Goal: Task Accomplishment & Management: Manage account settings

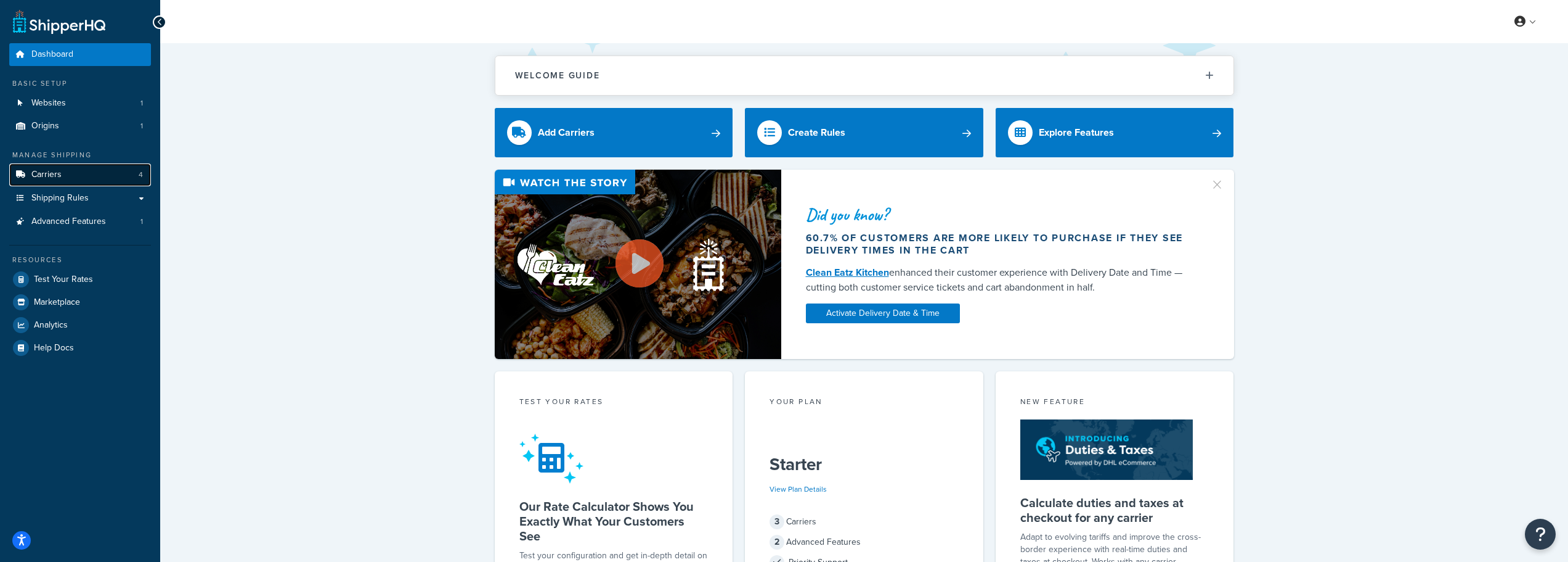
click at [40, 178] on span "Carriers" at bounding box center [46, 175] width 30 height 11
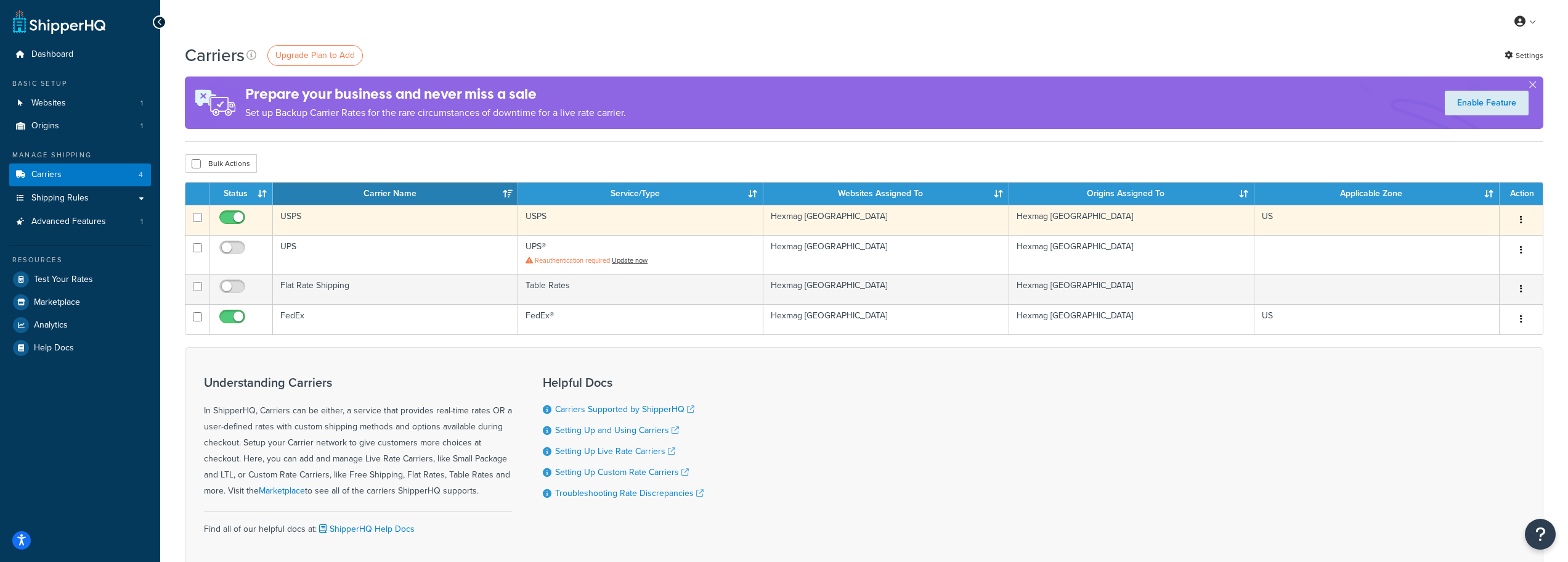
click at [860, 221] on td "Hexmag [GEOGRAPHIC_DATA]" at bounding box center [886, 220] width 245 height 30
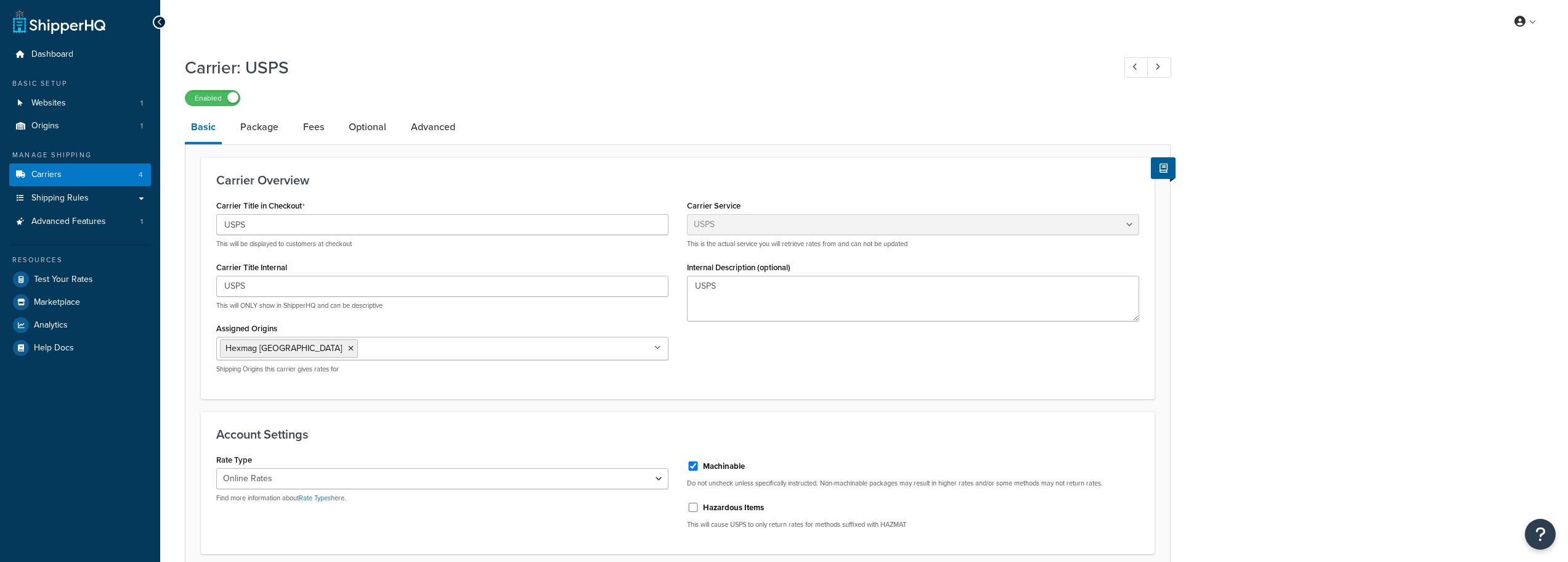
select select "usps"
select select "ONLINE"
click at [416, 133] on link "Advanced" at bounding box center [433, 127] width 57 height 29
select select "false"
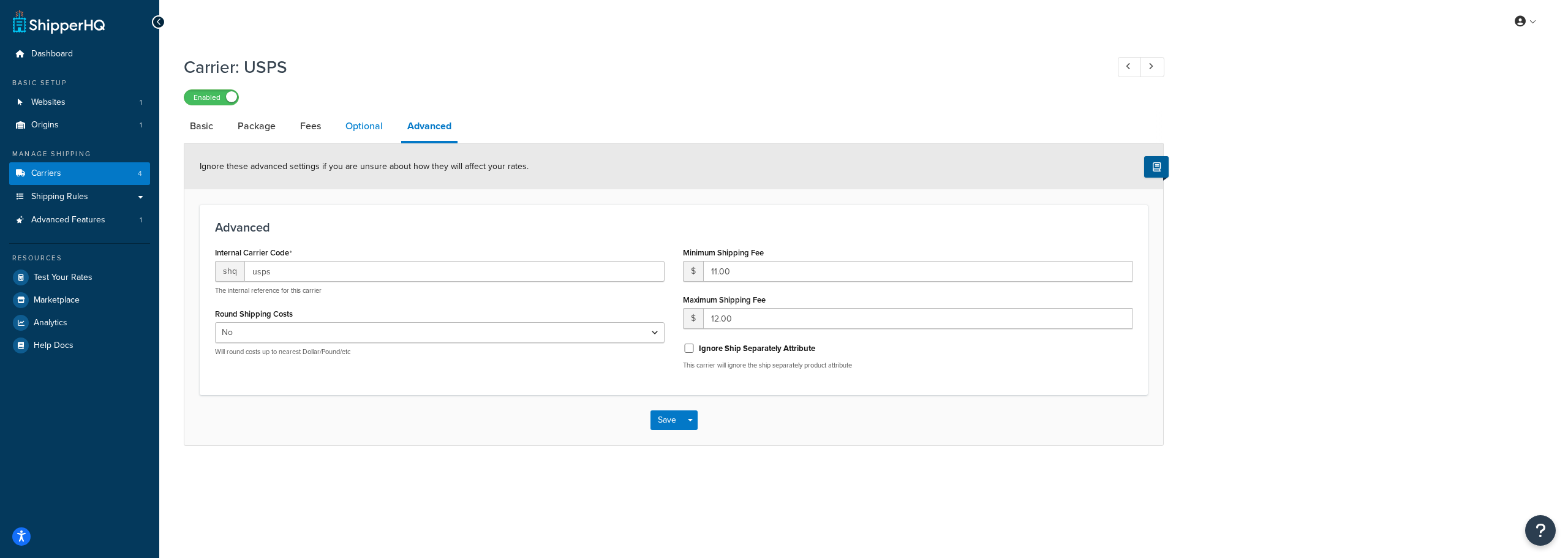
click at [354, 131] on link "Optional" at bounding box center [364, 126] width 50 height 29
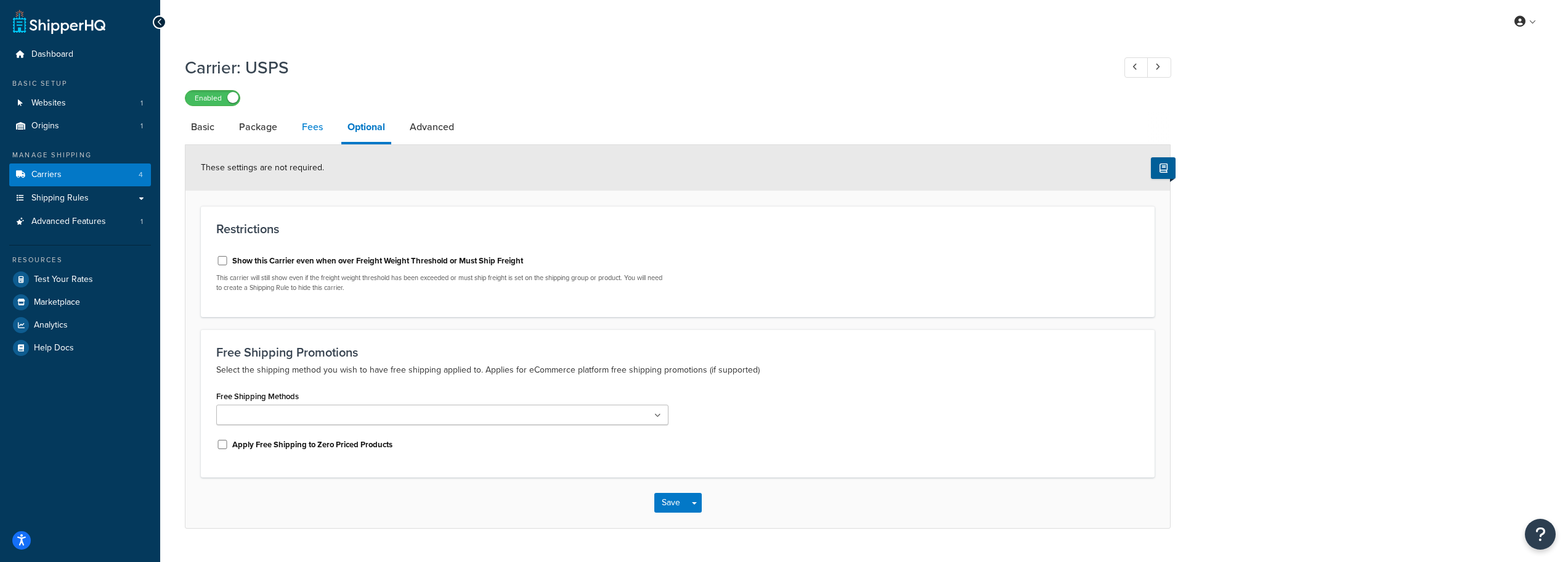
click at [313, 132] on link "Fees" at bounding box center [312, 127] width 34 height 29
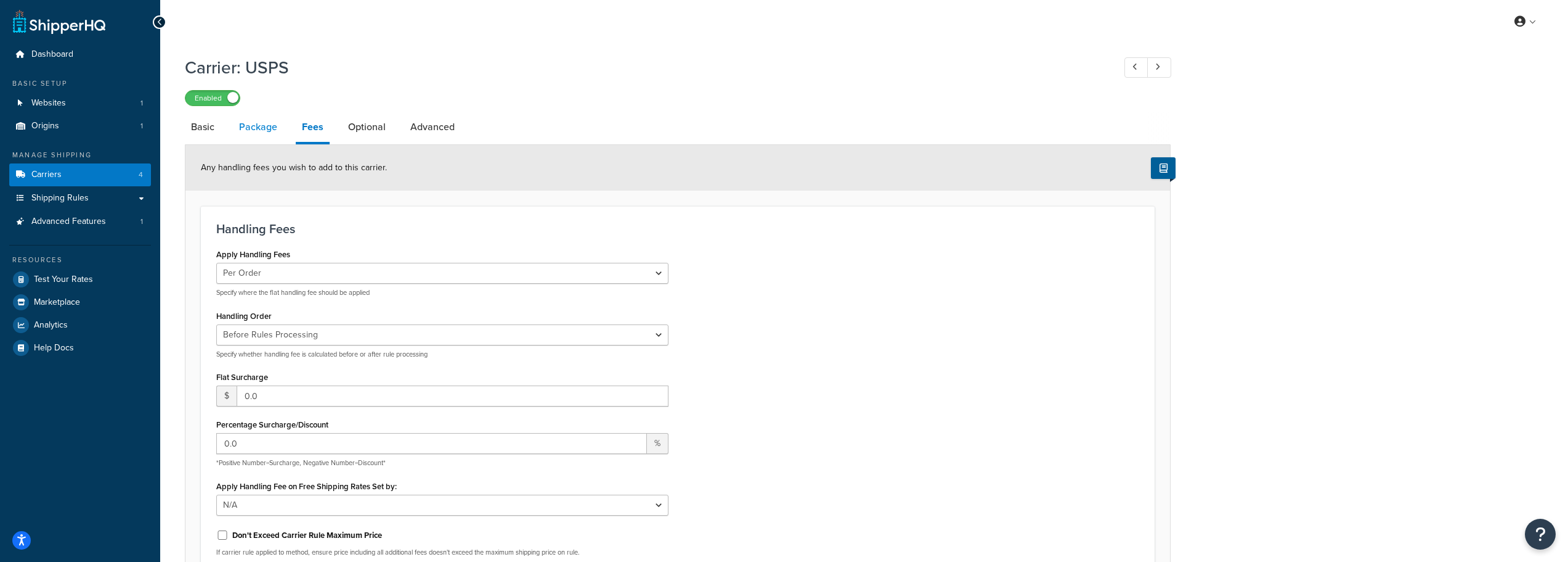
click at [241, 135] on link "Package" at bounding box center [258, 127] width 51 height 29
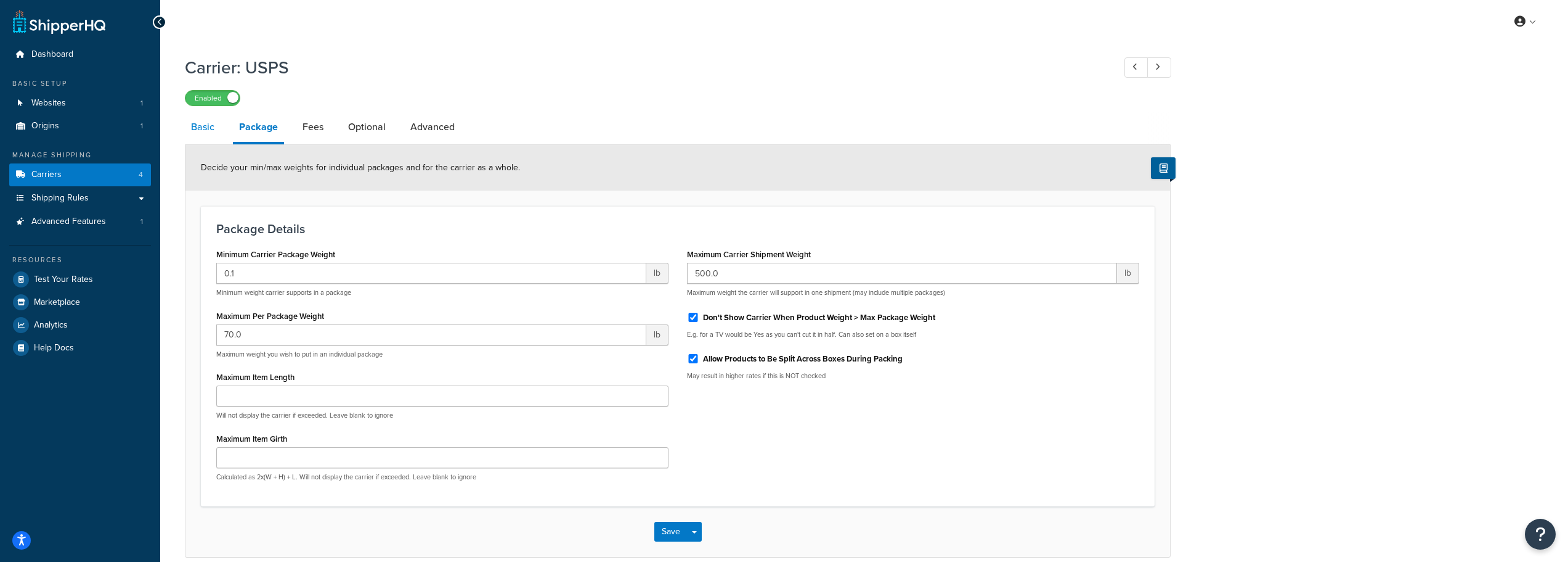
click at [202, 130] on link "Basic" at bounding box center [202, 127] width 36 height 29
select select "usps"
select select "ONLINE"
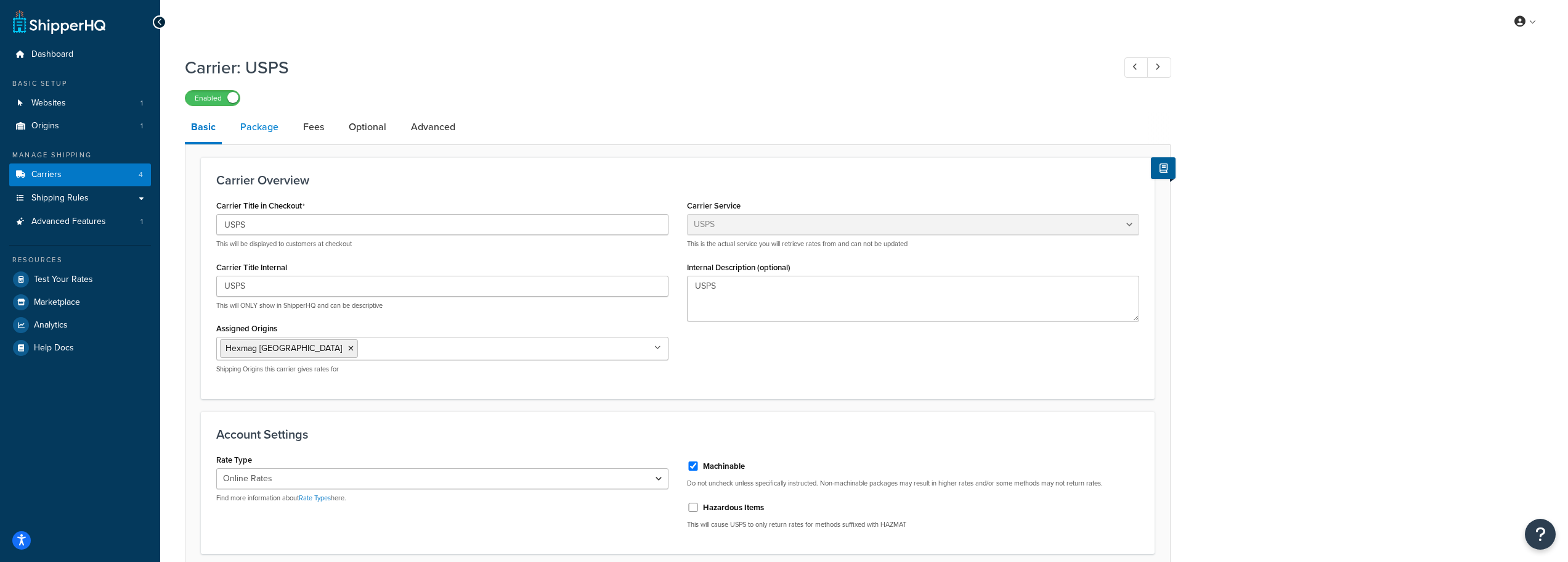
click at [261, 131] on link "Package" at bounding box center [259, 127] width 51 height 29
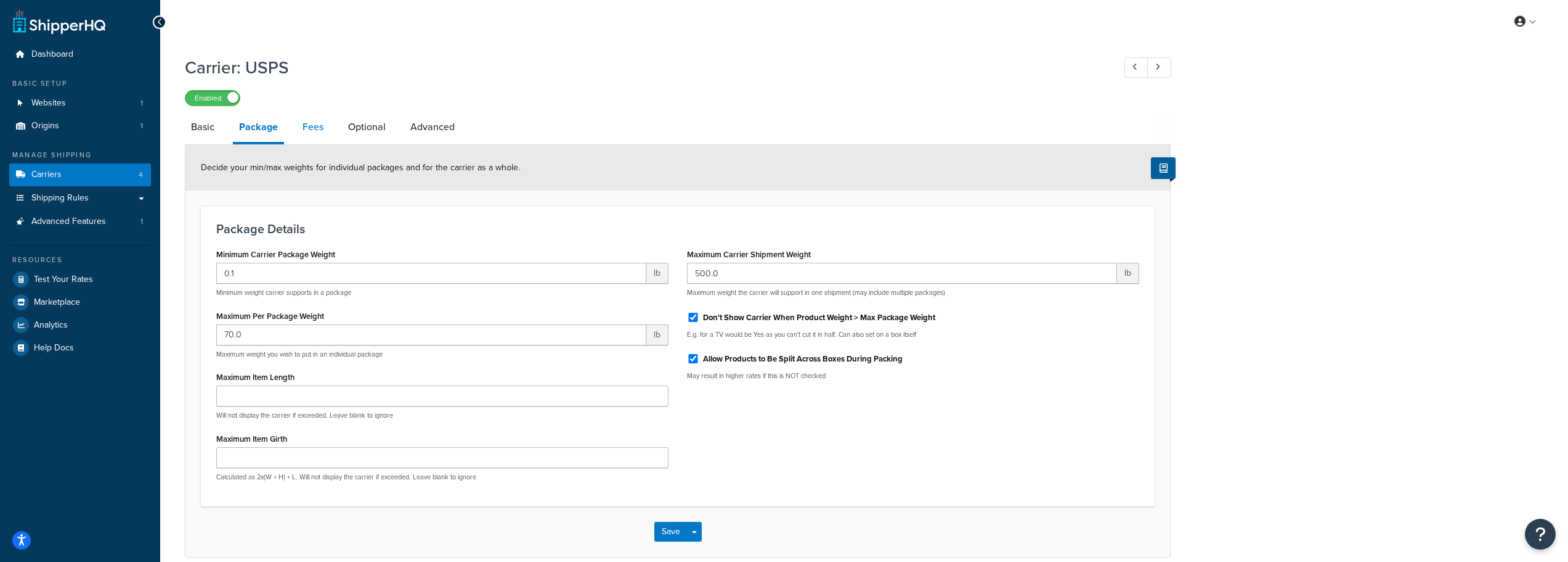
click at [315, 129] on link "Fees" at bounding box center [313, 127] width 34 height 29
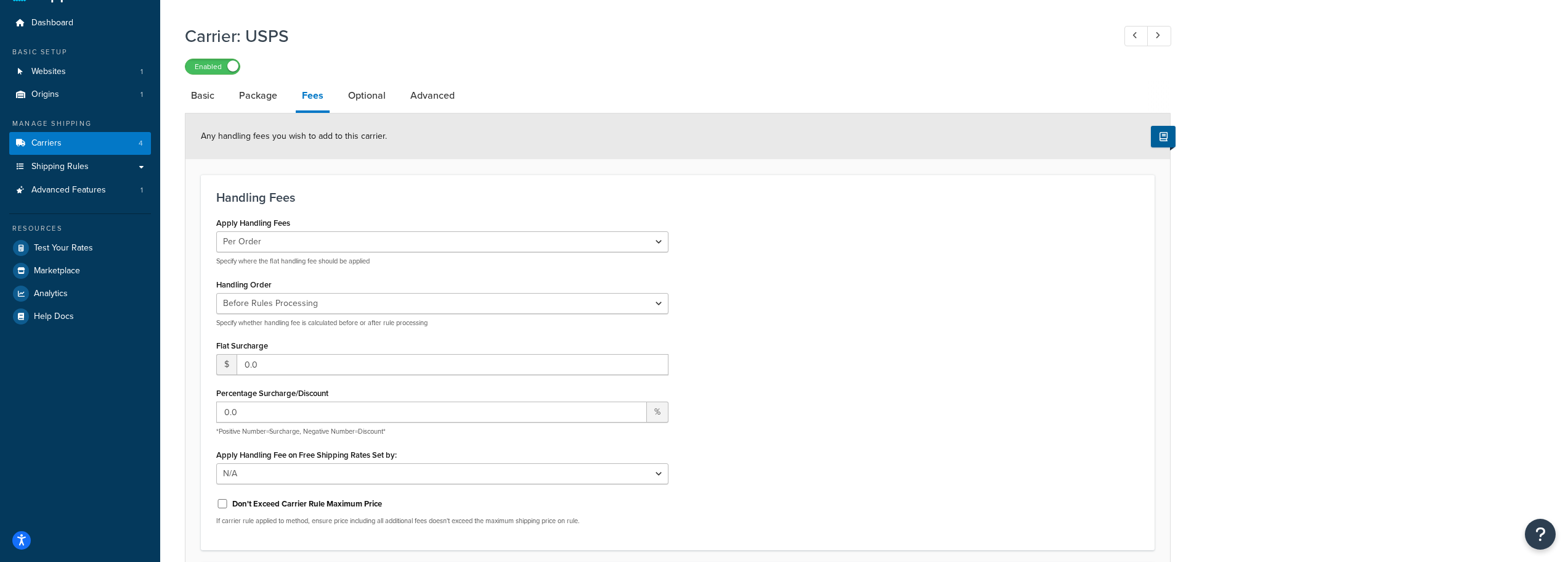
scroll to position [62, 0]
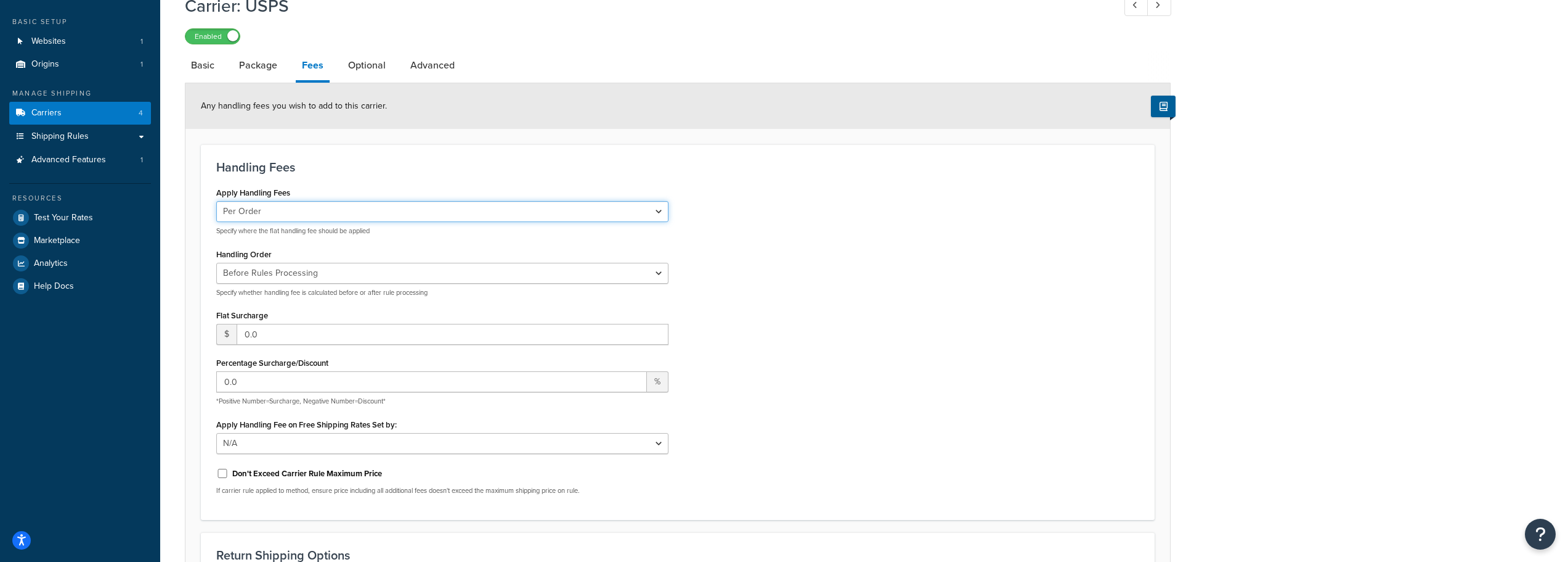
click at [333, 211] on select "Per Order Per Item Per Package" at bounding box center [442, 211] width 452 height 21
click at [329, 273] on select "Before Rules Processing After Rules Processing" at bounding box center [442, 273] width 452 height 21
click at [338, 330] on input "0.0" at bounding box center [453, 334] width 432 height 21
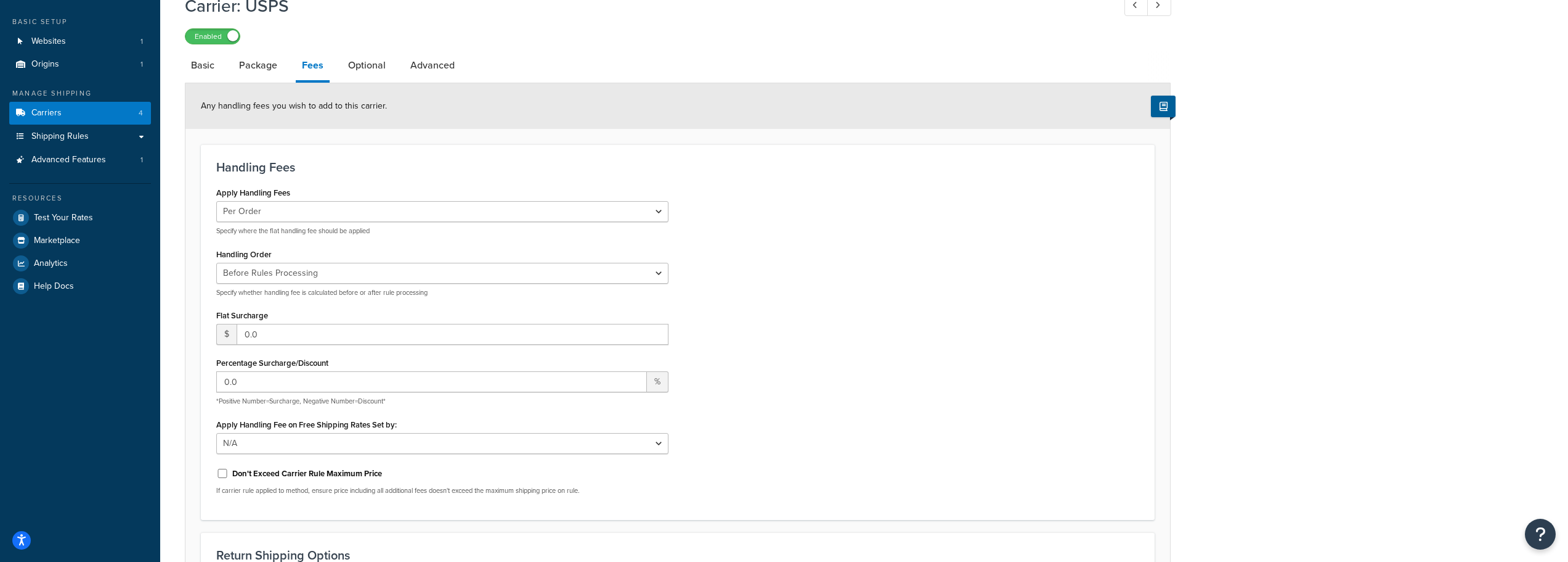
click at [931, 304] on div "Apply Handling Fees Per Order Per Item Per Package Specify where the flat handl…" at bounding box center [677, 344] width 941 height 321
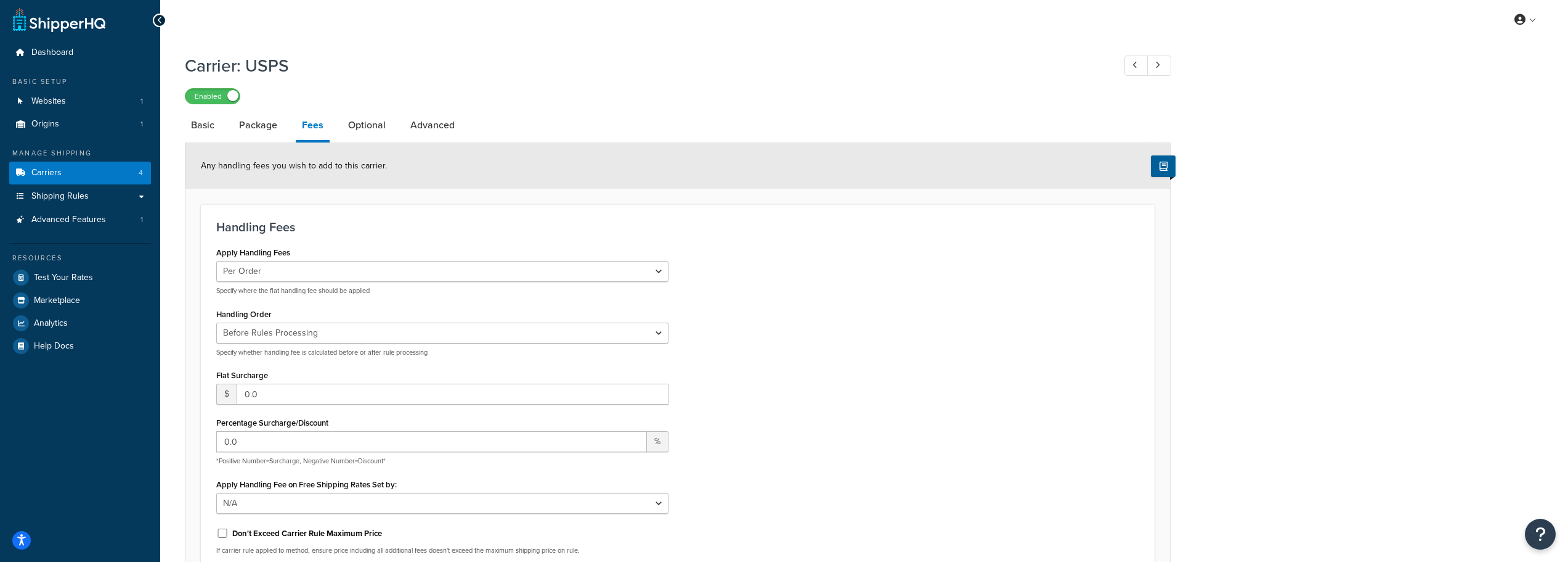
scroll to position [0, 0]
click at [188, 127] on link "Basic" at bounding box center [202, 127] width 36 height 29
select select "usps"
select select "ONLINE"
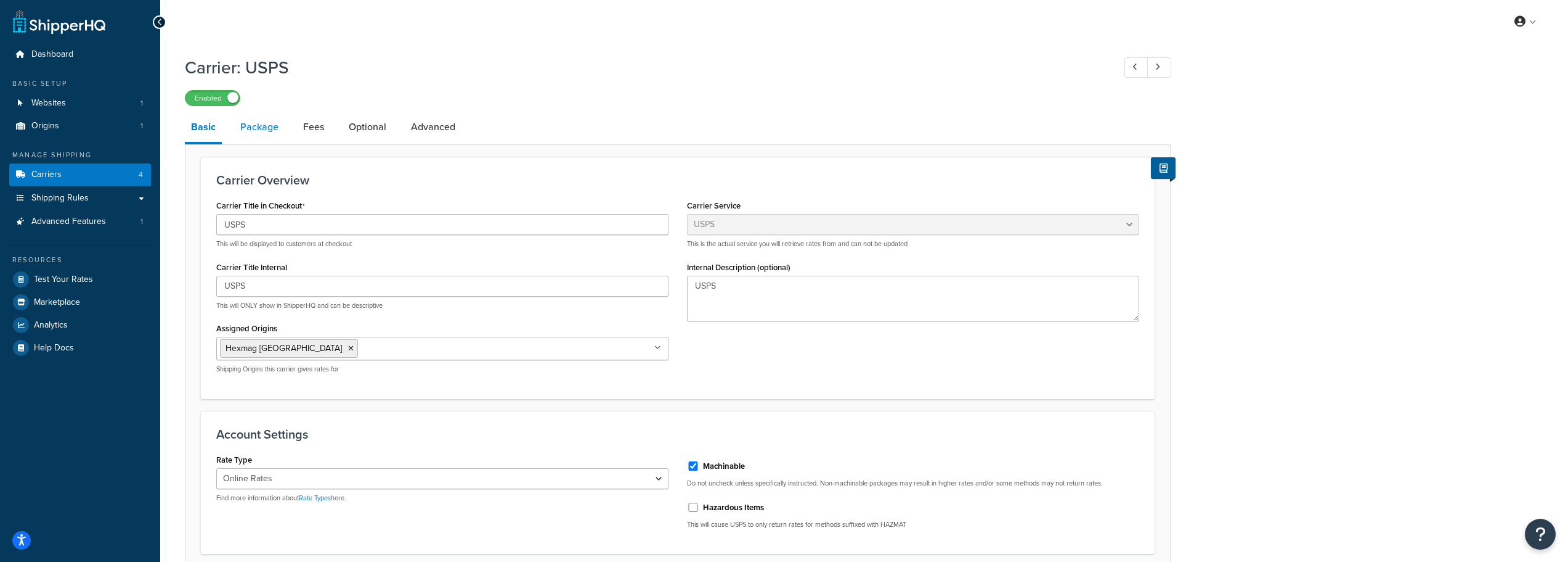
click at [255, 127] on link "Package" at bounding box center [259, 127] width 51 height 29
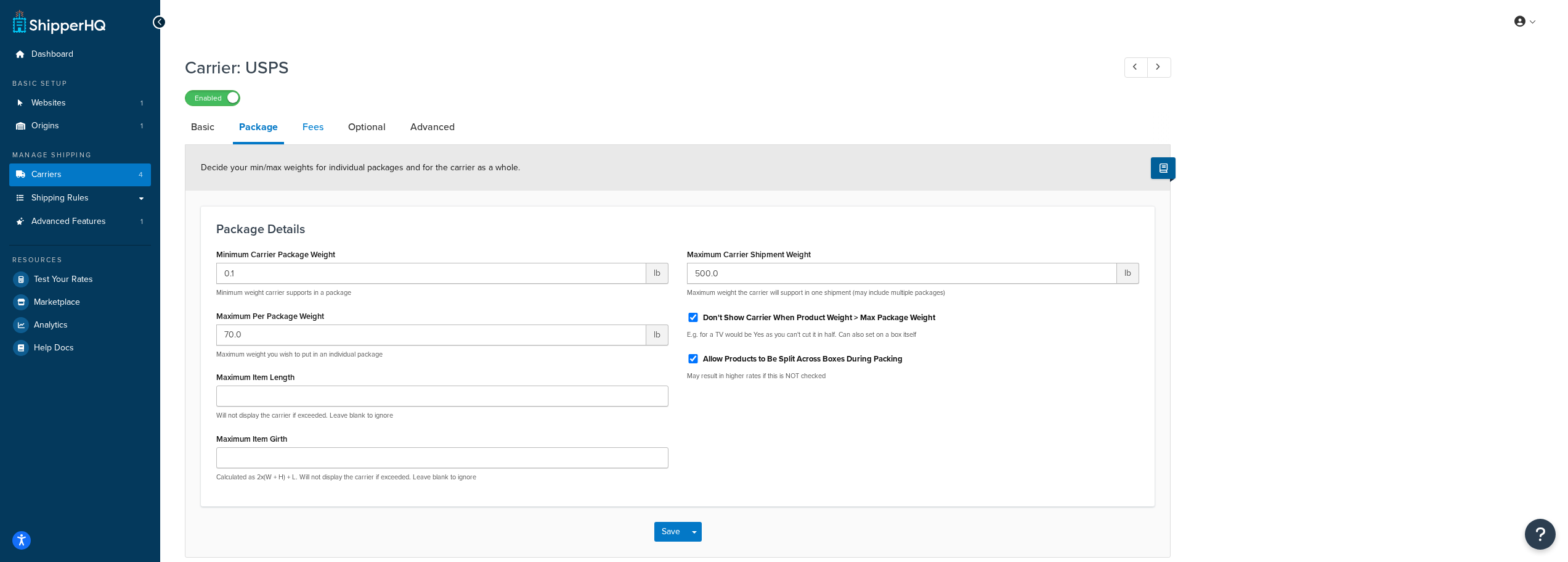
click at [316, 132] on link "Fees" at bounding box center [313, 127] width 34 height 29
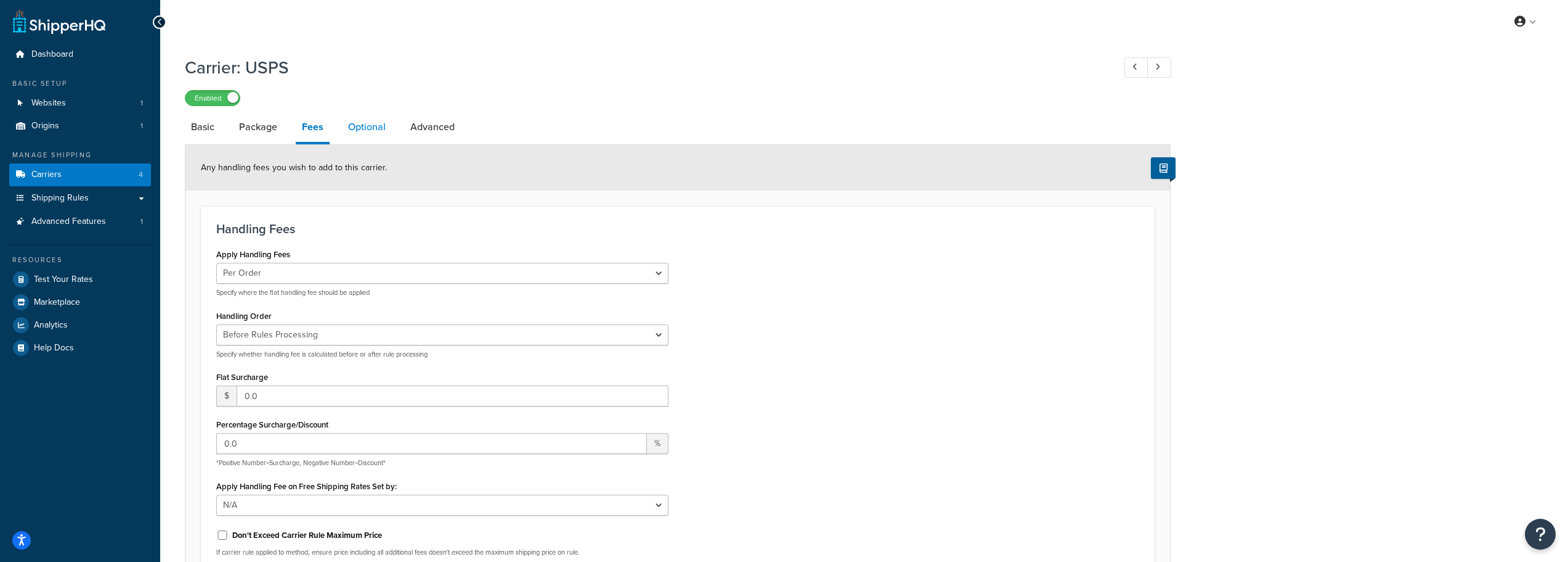
click at [349, 127] on link "Optional" at bounding box center [367, 127] width 50 height 29
